Goal: Information Seeking & Learning: Learn about a topic

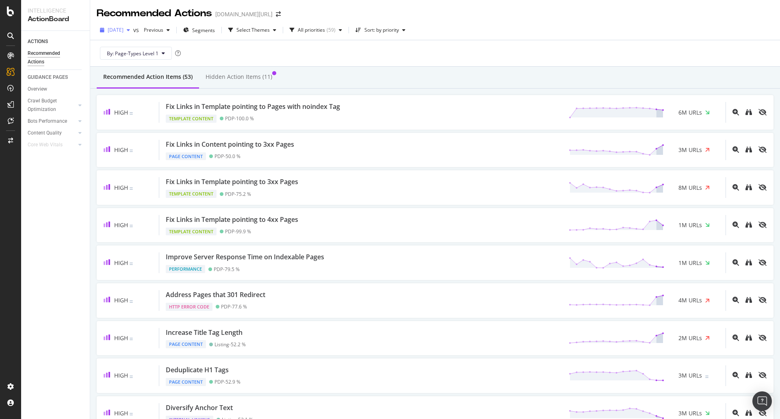
click at [124, 30] on span "[DATE]" at bounding box center [116, 29] width 16 height 7
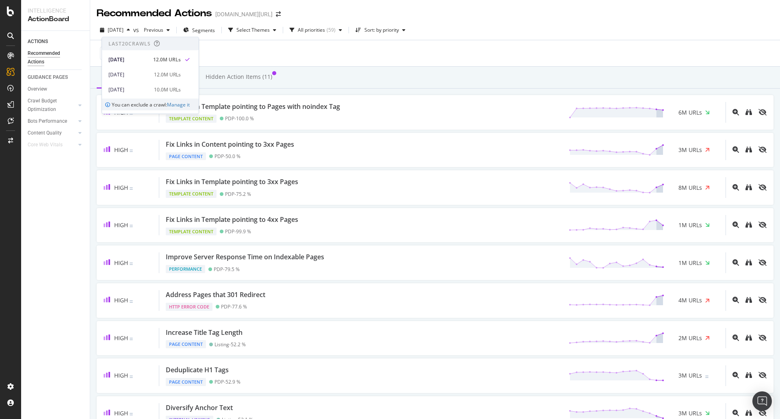
click at [91, 72] on div "Recommended Action Items (53) Hidden Action Items (11)" at bounding box center [435, 78] width 690 height 22
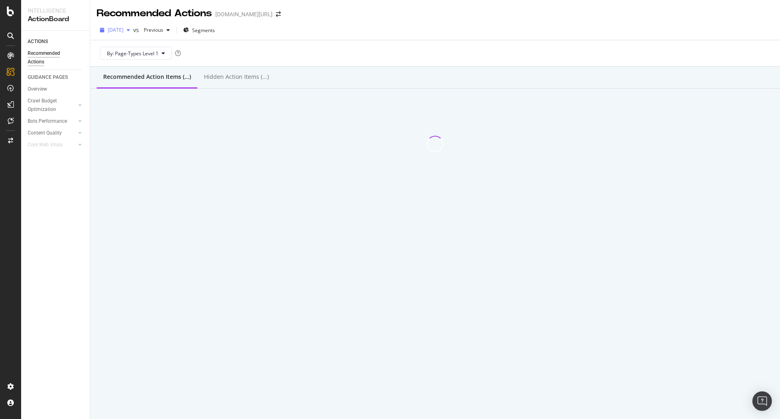
click at [124, 28] on span "[DATE]" at bounding box center [116, 29] width 16 height 7
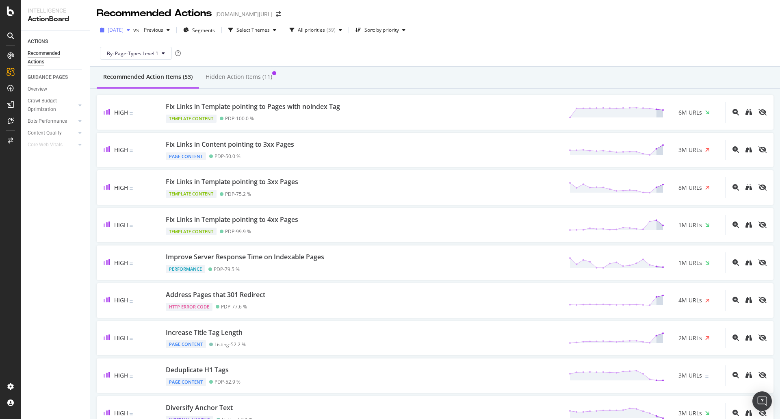
click at [124, 30] on span "[DATE]" at bounding box center [116, 29] width 16 height 7
